Goal: Transaction & Acquisition: Download file/media

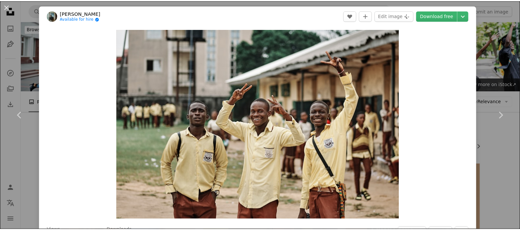
scroll to position [690, 0]
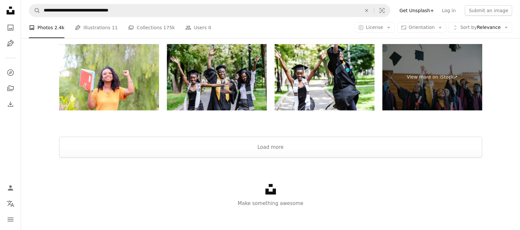
scroll to position [1401, 0]
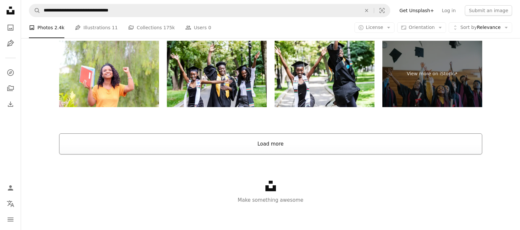
click at [280, 146] on button "Load more" at bounding box center [270, 143] width 423 height 21
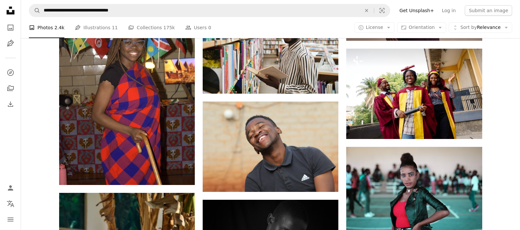
scroll to position [2847, 0]
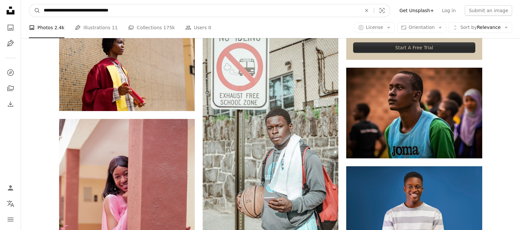
click at [53, 10] on input "**********" at bounding box center [199, 10] width 319 height 12
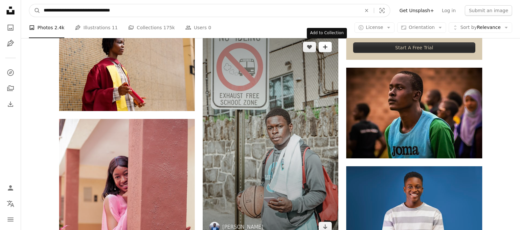
type input "**********"
click at [29, 4] on button "A magnifying glass" at bounding box center [34, 10] width 11 height 12
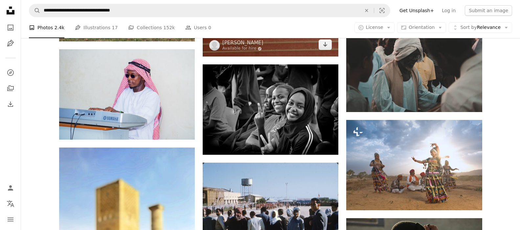
scroll to position [558, 0]
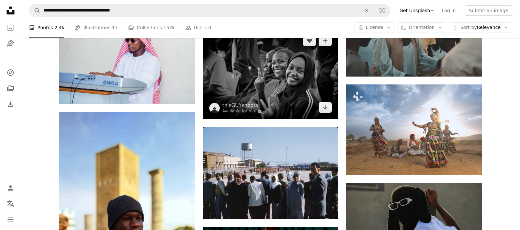
click at [265, 69] on img at bounding box center [271, 74] width 136 height 90
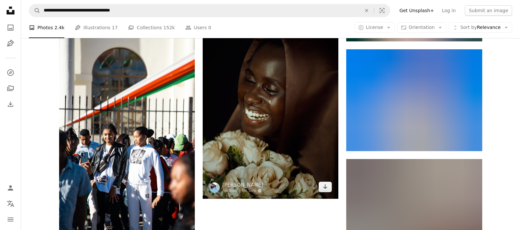
scroll to position [920, 0]
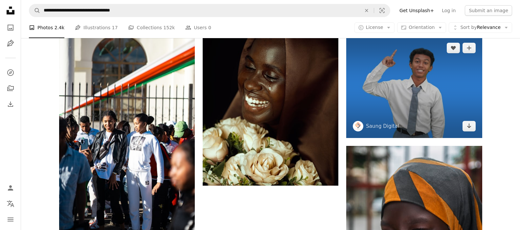
click at [421, 81] on img at bounding box center [414, 87] width 136 height 102
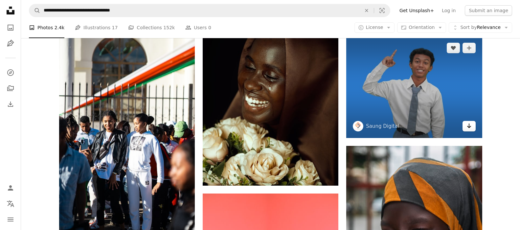
click at [467, 126] on icon "Arrow pointing down" at bounding box center [468, 126] width 5 height 8
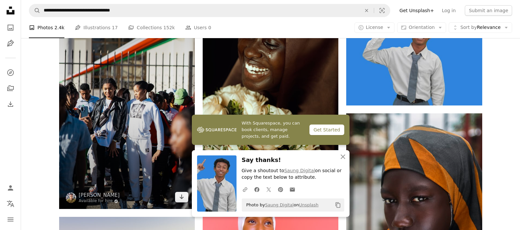
scroll to position [953, 0]
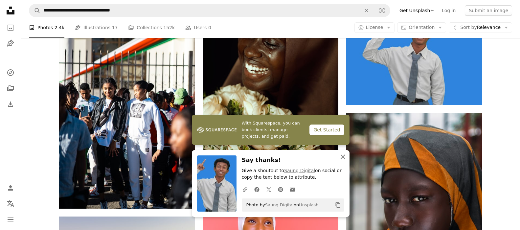
click at [345, 157] on icon "An X shape" at bounding box center [343, 157] width 8 height 8
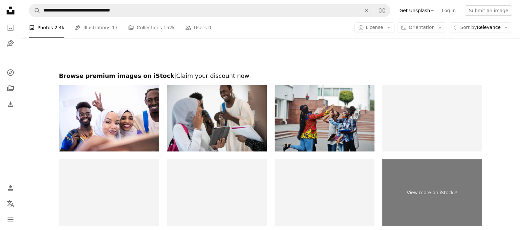
scroll to position [2365, 0]
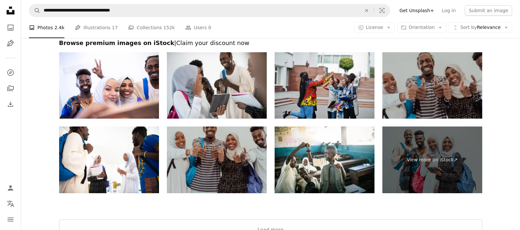
click at [445, 72] on img at bounding box center [432, 85] width 100 height 67
